Goal: Navigation & Orientation: Find specific page/section

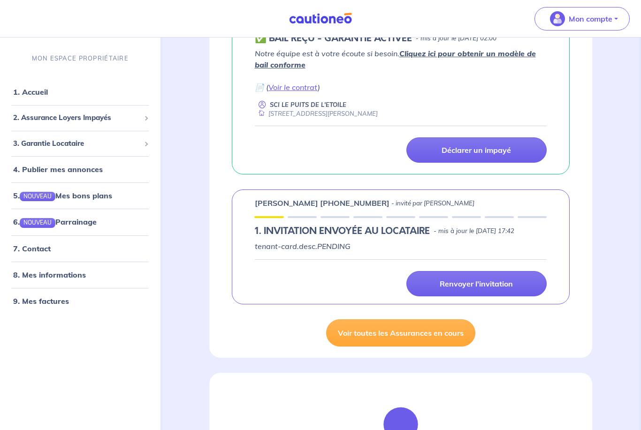
scroll to position [193, 0]
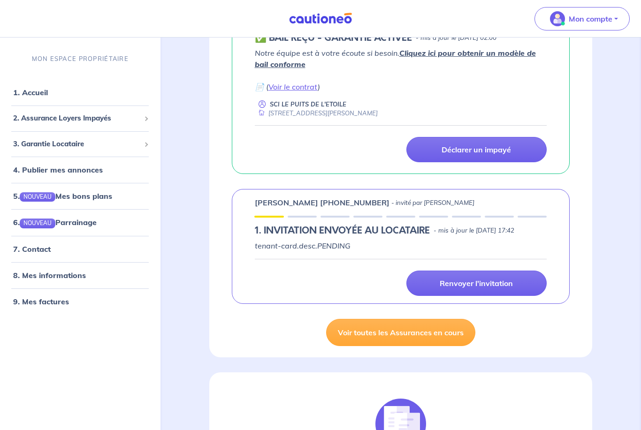
click at [103, 173] on link "4. Publier mes annonces" at bounding box center [58, 169] width 90 height 9
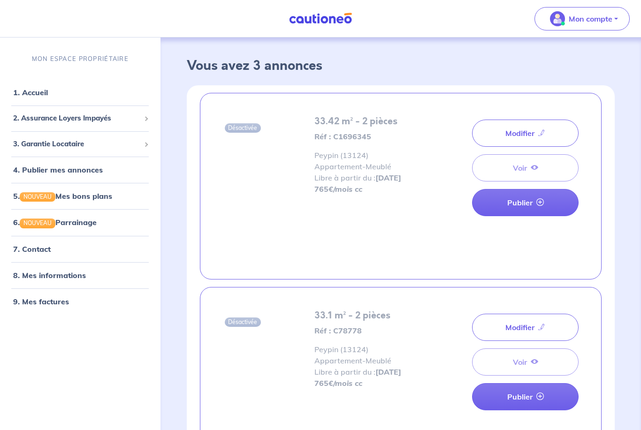
scroll to position [2, 0]
click at [529, 134] on link "Modifier" at bounding box center [525, 132] width 106 height 27
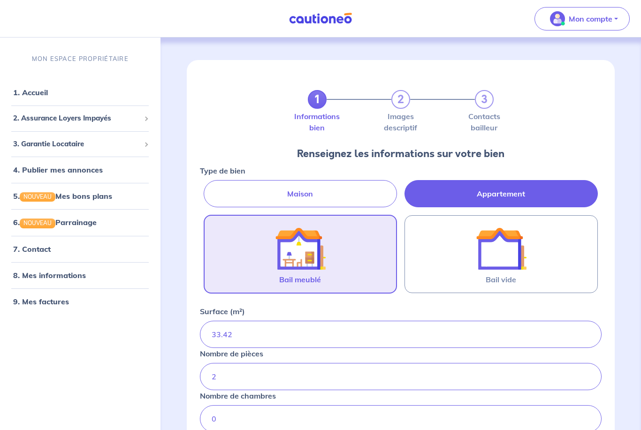
click at [46, 97] on link "1. Accueil" at bounding box center [30, 92] width 35 height 9
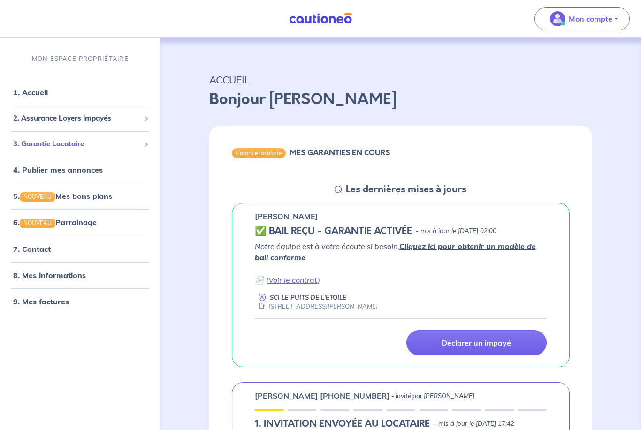
click at [129, 138] on div "3. Garantie Locataire" at bounding box center [80, 144] width 153 height 18
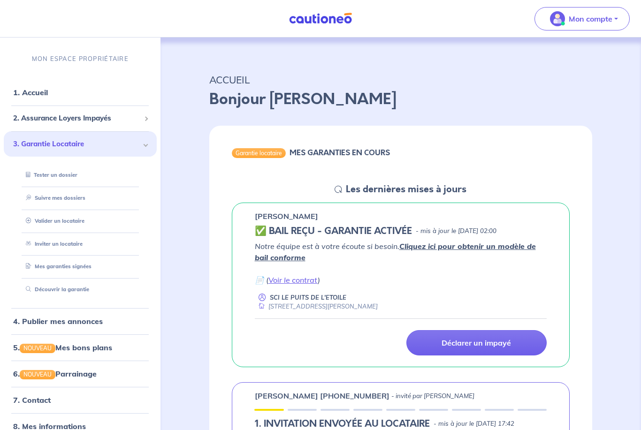
click at [81, 201] on link "Suivre mes dossiers" at bounding box center [53, 198] width 63 height 7
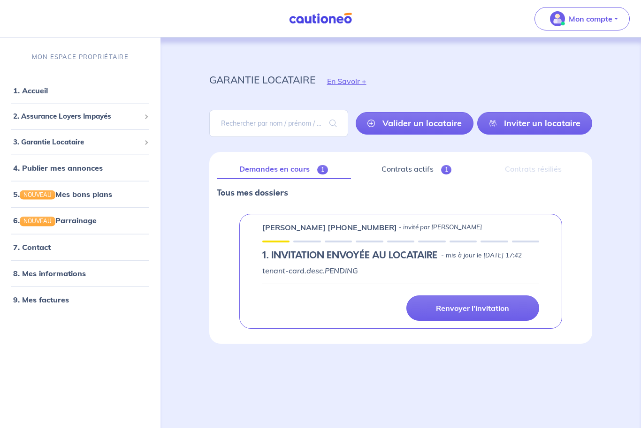
click at [623, 15] on button "Mon compte" at bounding box center [581, 18] width 95 height 23
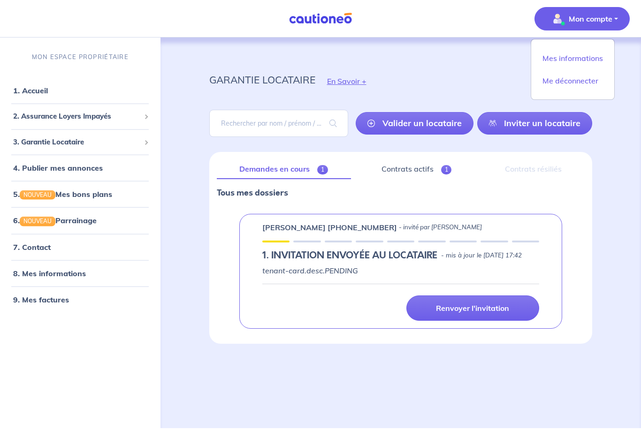
click at [624, 134] on div "garantie locataire En Savoir + [PERSON_NAME] un locataire Inviter un locataire …" at bounding box center [400, 233] width 473 height 391
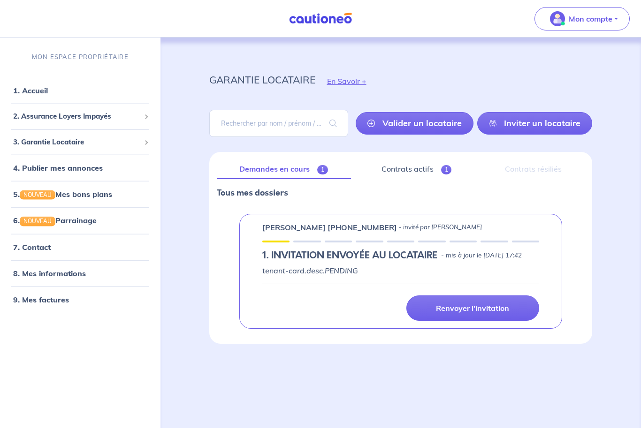
click at [48, 95] on link "1. Accueil" at bounding box center [30, 90] width 35 height 9
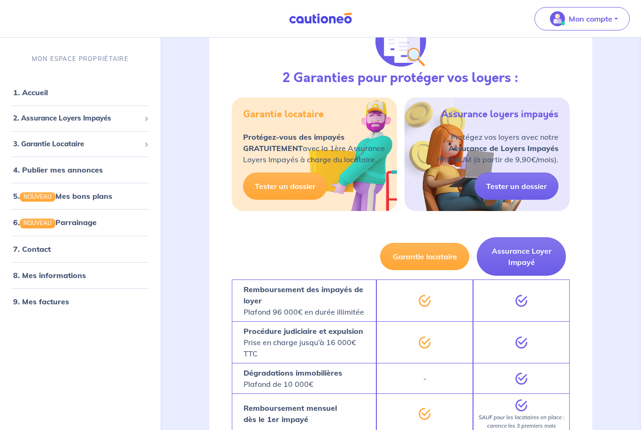
scroll to position [575, 0]
click at [75, 274] on link "8. Mes informations" at bounding box center [49, 274] width 73 height 9
